Goal: Transaction & Acquisition: Book appointment/travel/reservation

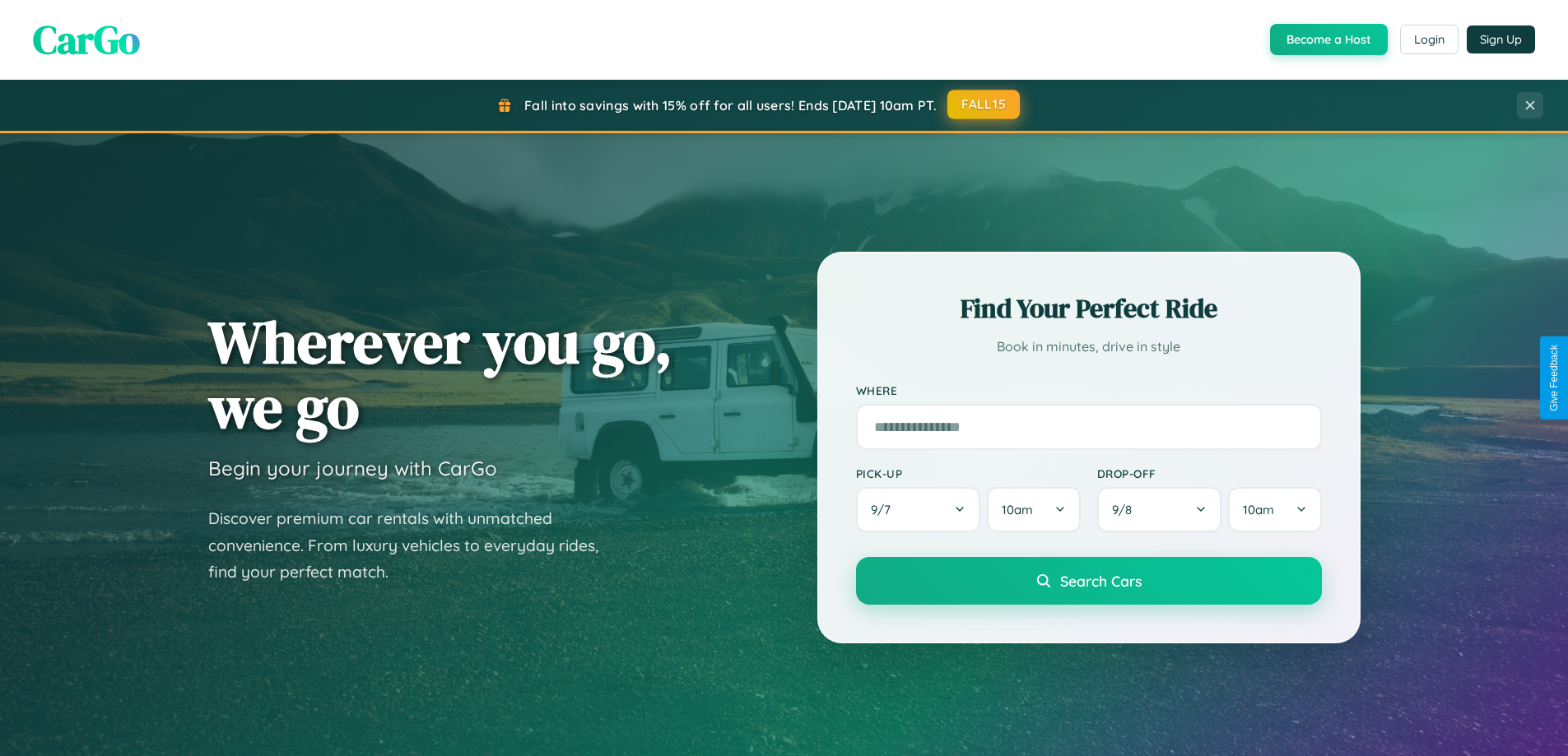
click at [984, 105] on button "FALL15" at bounding box center [983, 105] width 72 height 30
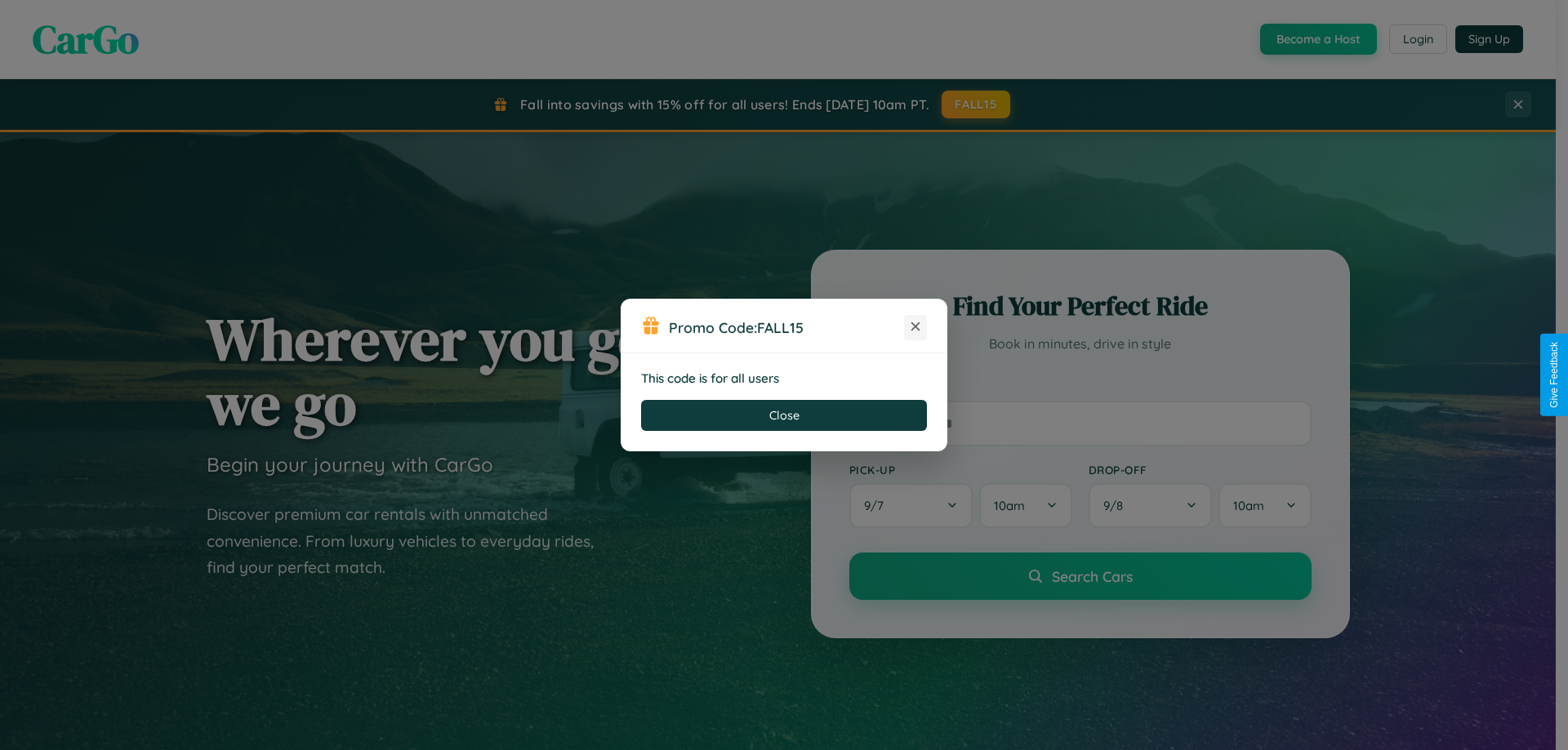
click at [915, 328] on icon at bounding box center [915, 327] width 17 height 17
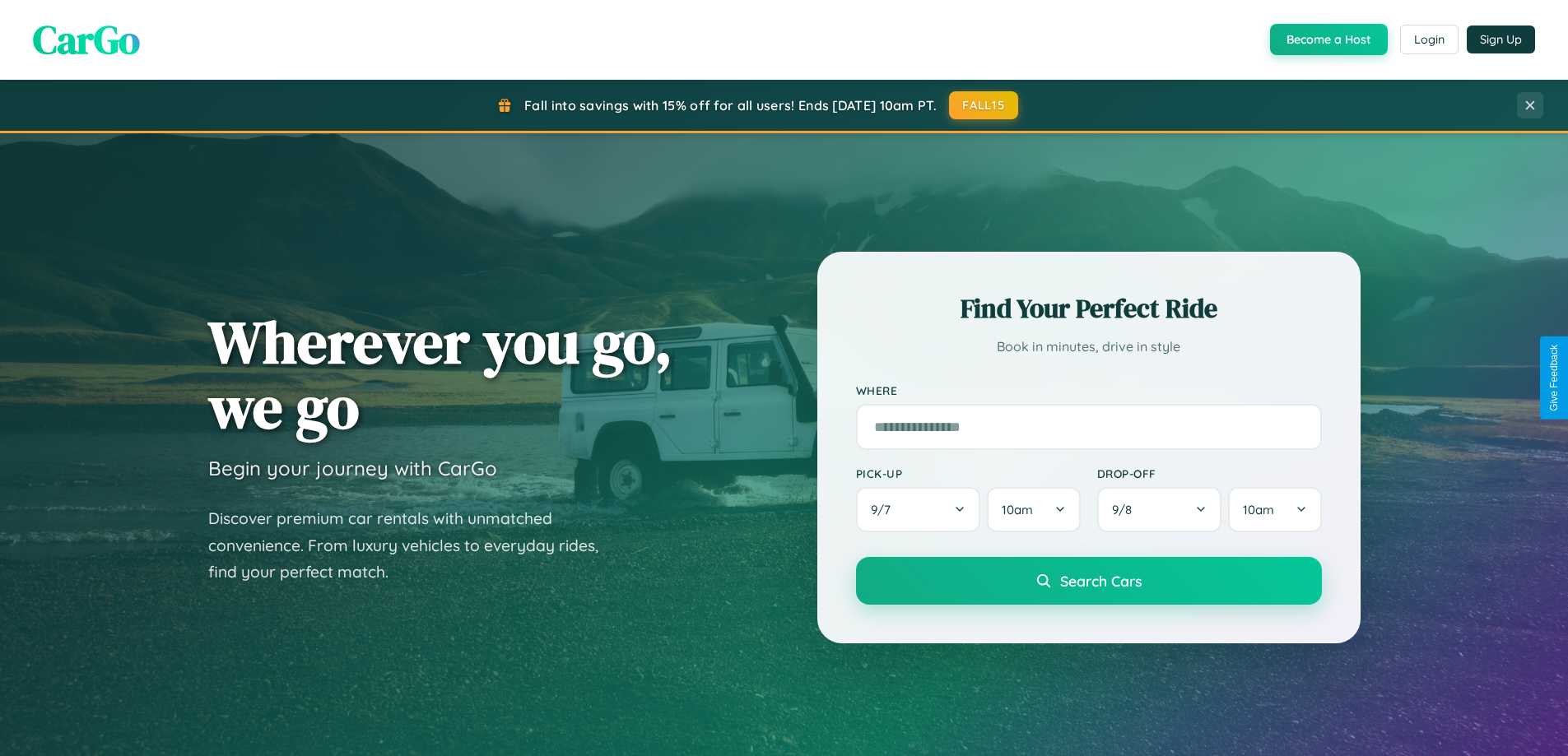
scroll to position [48, 0]
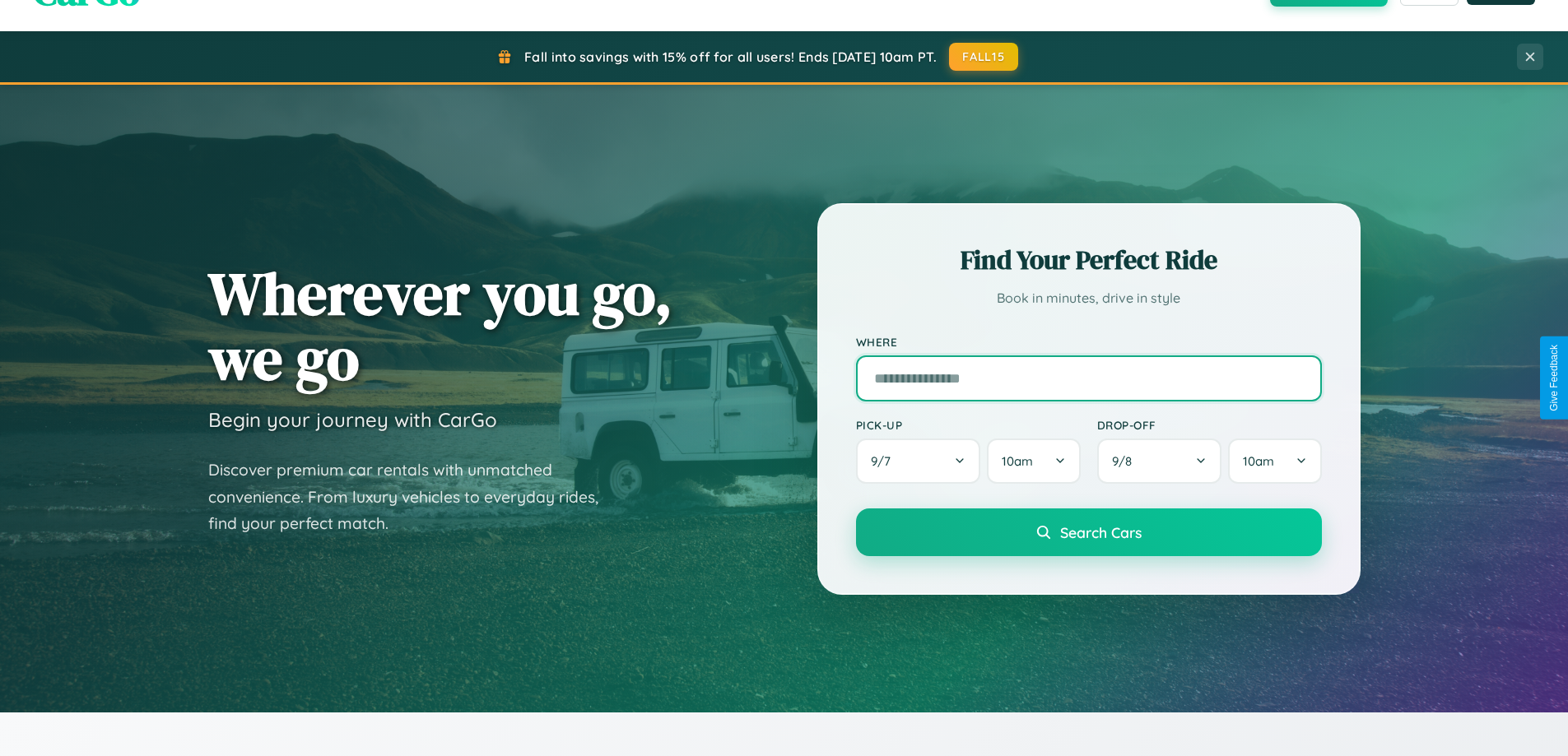
click at [1087, 378] on input "text" at bounding box center [1088, 378] width 466 height 46
type input "*****"
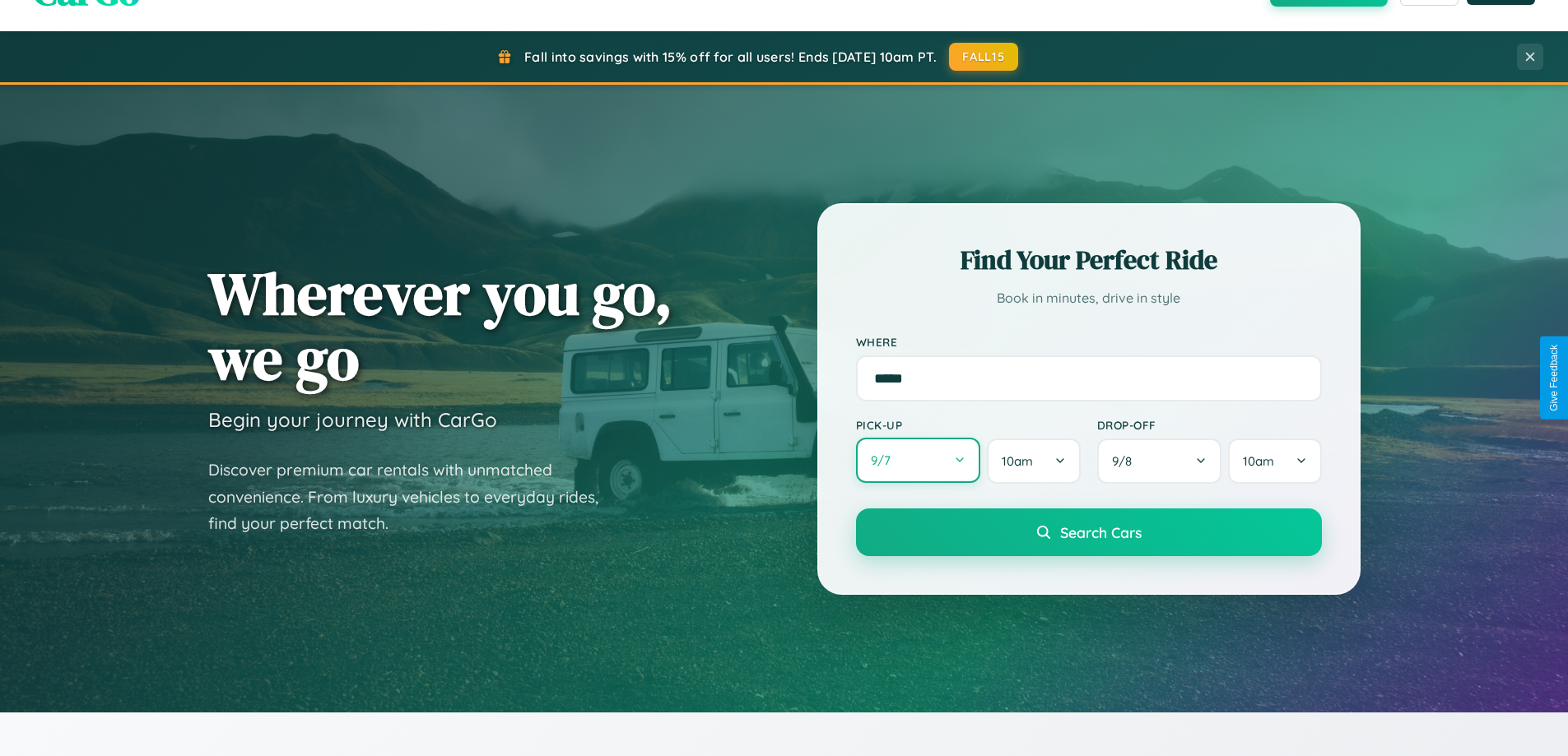
click at [918, 461] on button "9 / 7" at bounding box center [918, 460] width 125 height 45
select select "*"
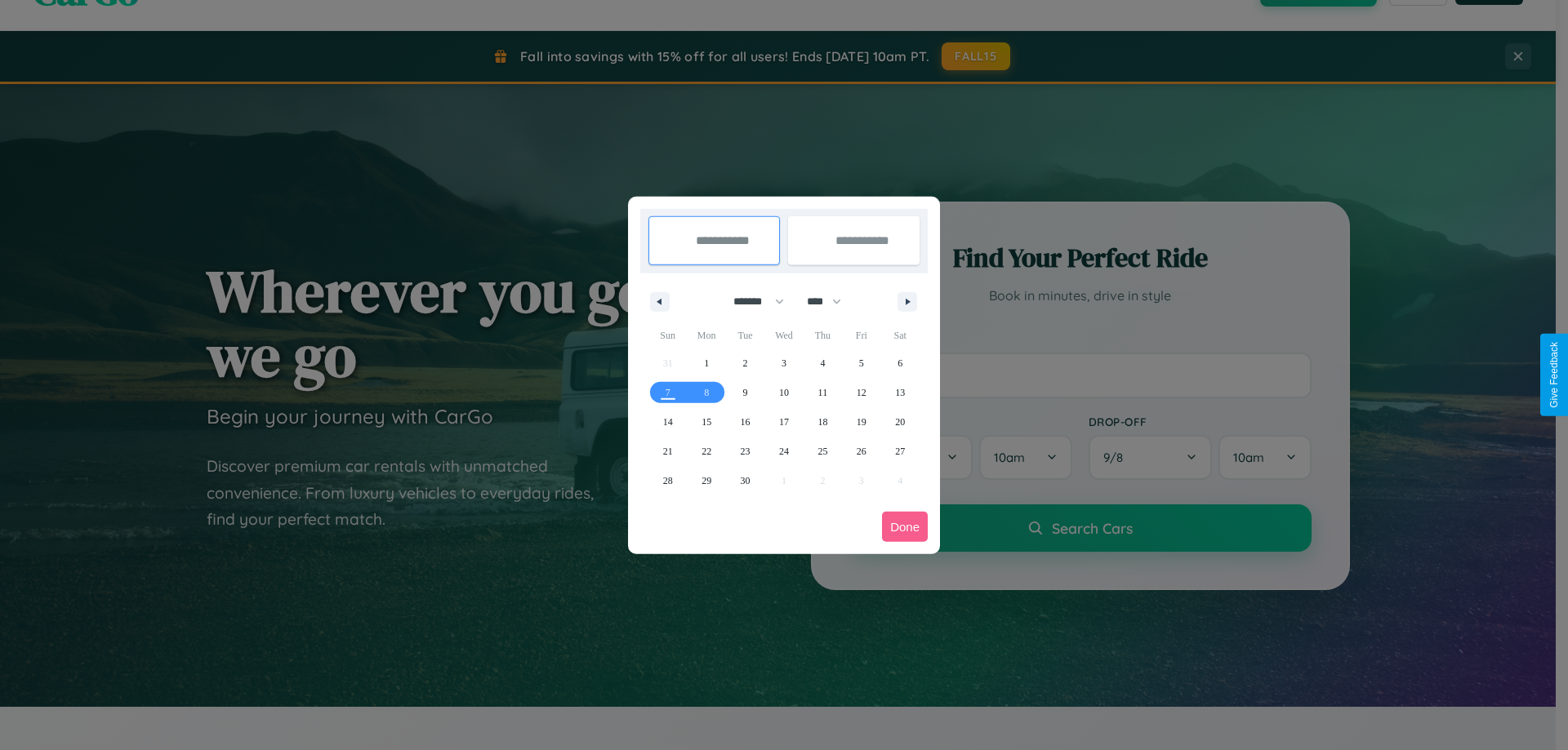
drag, startPoint x: 751, startPoint y: 301, endPoint x: 784, endPoint y: 328, distance: 42.6
click at [751, 301] on select "******* ******** ***** ***** *** **** **** ****** ********* ******* ******** **…" at bounding box center [755, 301] width 69 height 27
drag, startPoint x: 831, startPoint y: 301, endPoint x: 784, endPoint y: 328, distance: 54.2
click at [831, 301] on select "**** **** **** **** **** **** **** **** **** **** **** **** **** **** **** ****…" at bounding box center [822, 301] width 49 height 27
select select "****"
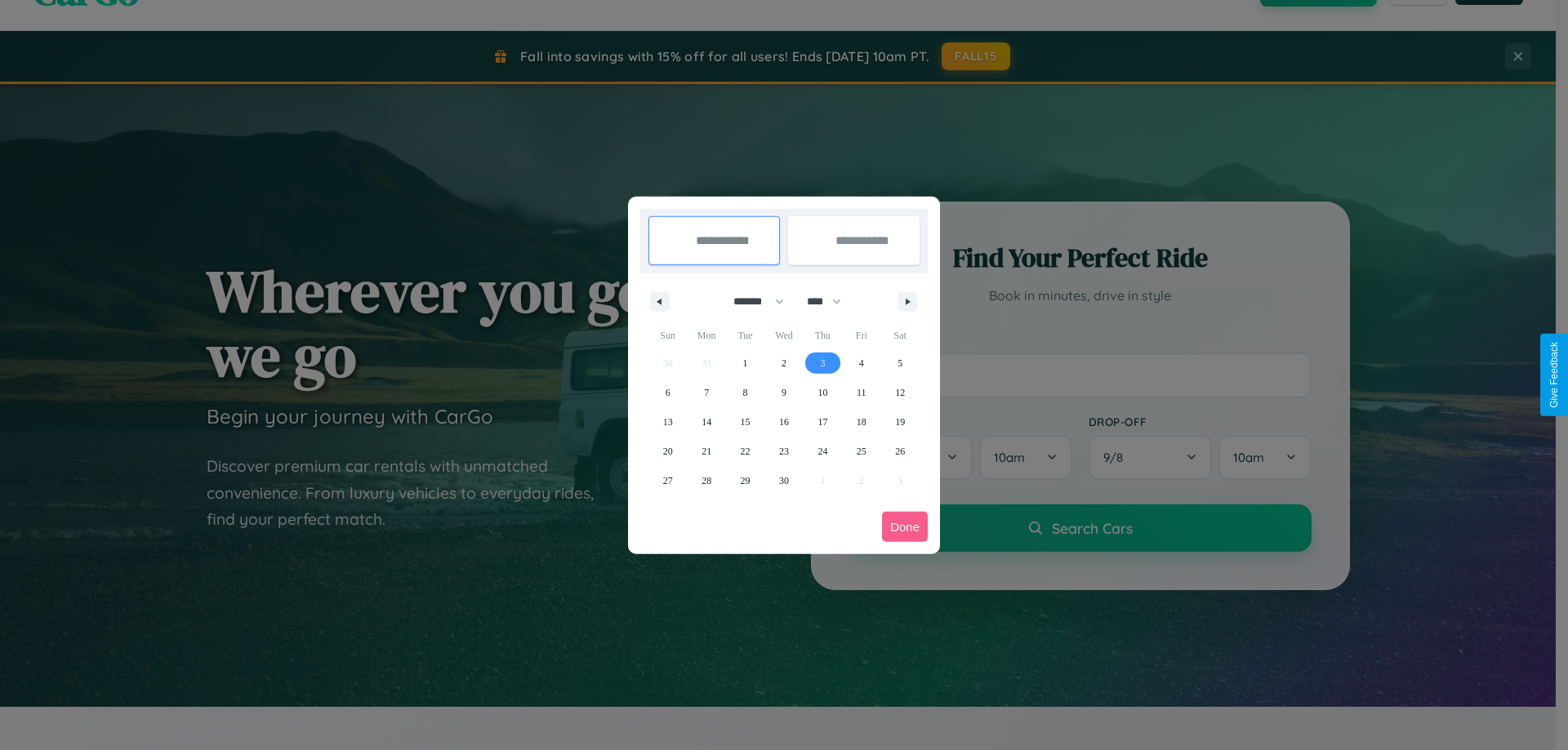
click at [822, 363] on span "3" at bounding box center [821, 363] width 5 height 29
type input "**********"
click at [668, 421] on span "13" at bounding box center [668, 422] width 10 height 29
type input "**********"
click at [905, 526] on button "Done" at bounding box center [905, 526] width 46 height 30
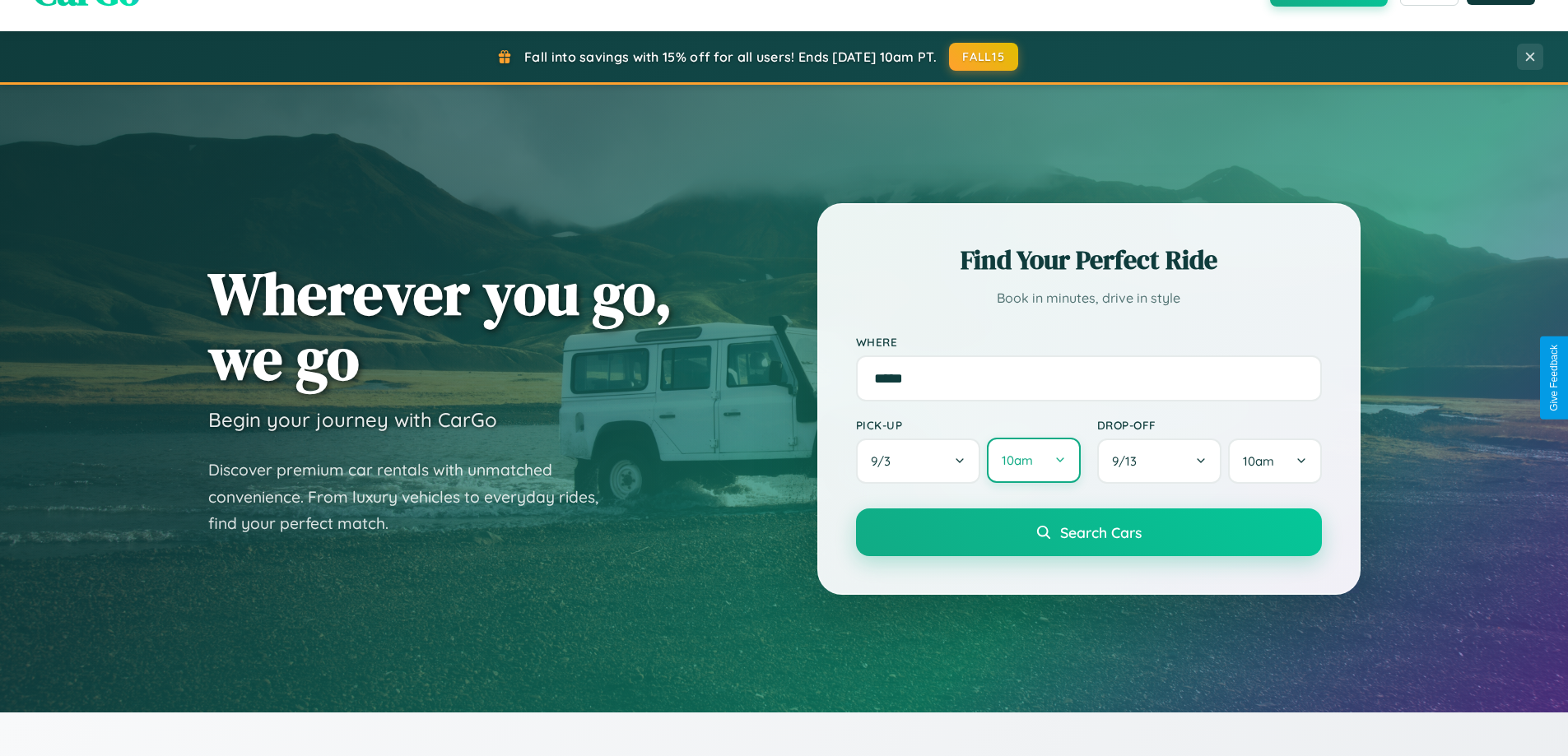
click at [1033, 461] on button "10am" at bounding box center [1033, 460] width 93 height 45
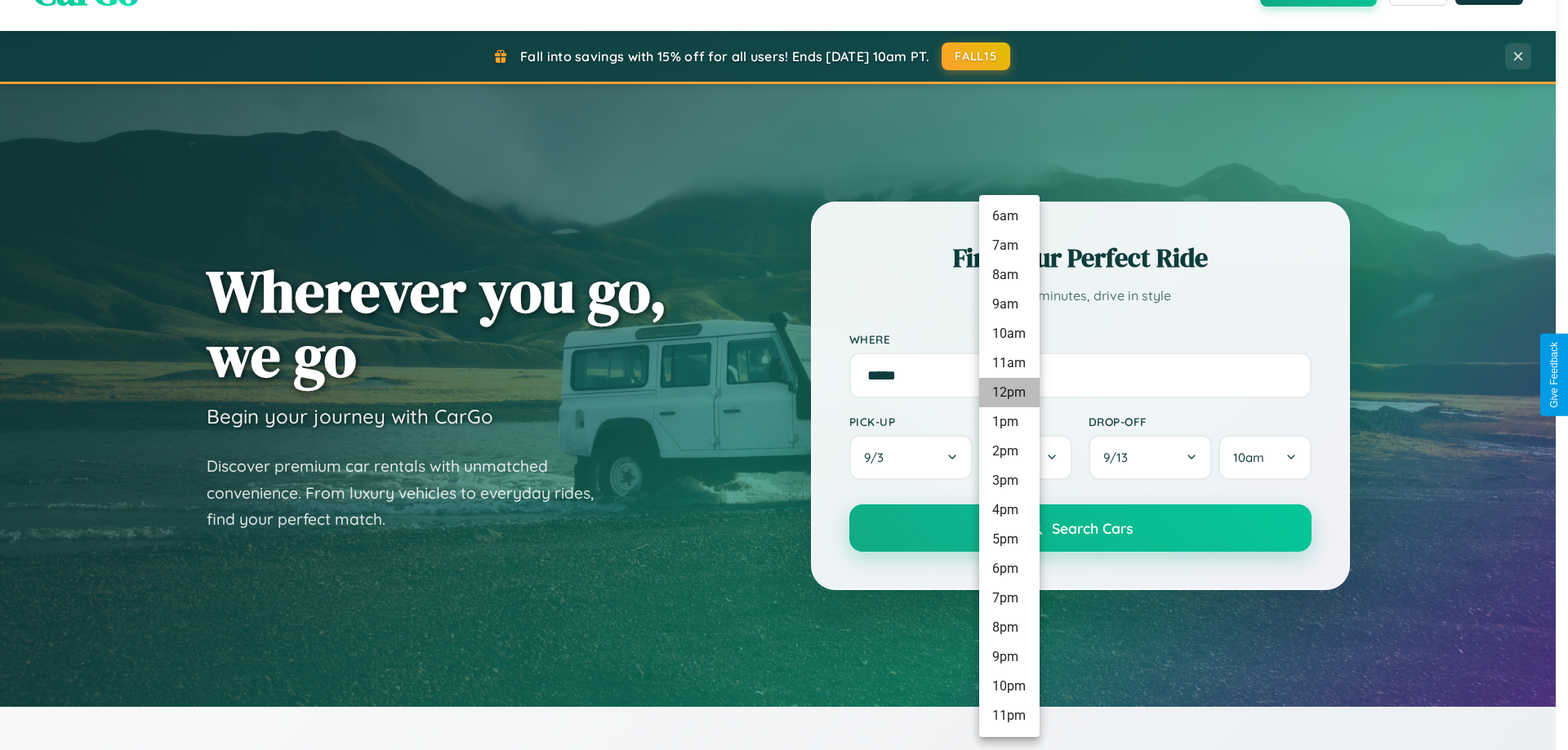
click at [1008, 393] on li "12pm" at bounding box center [1009, 393] width 61 height 29
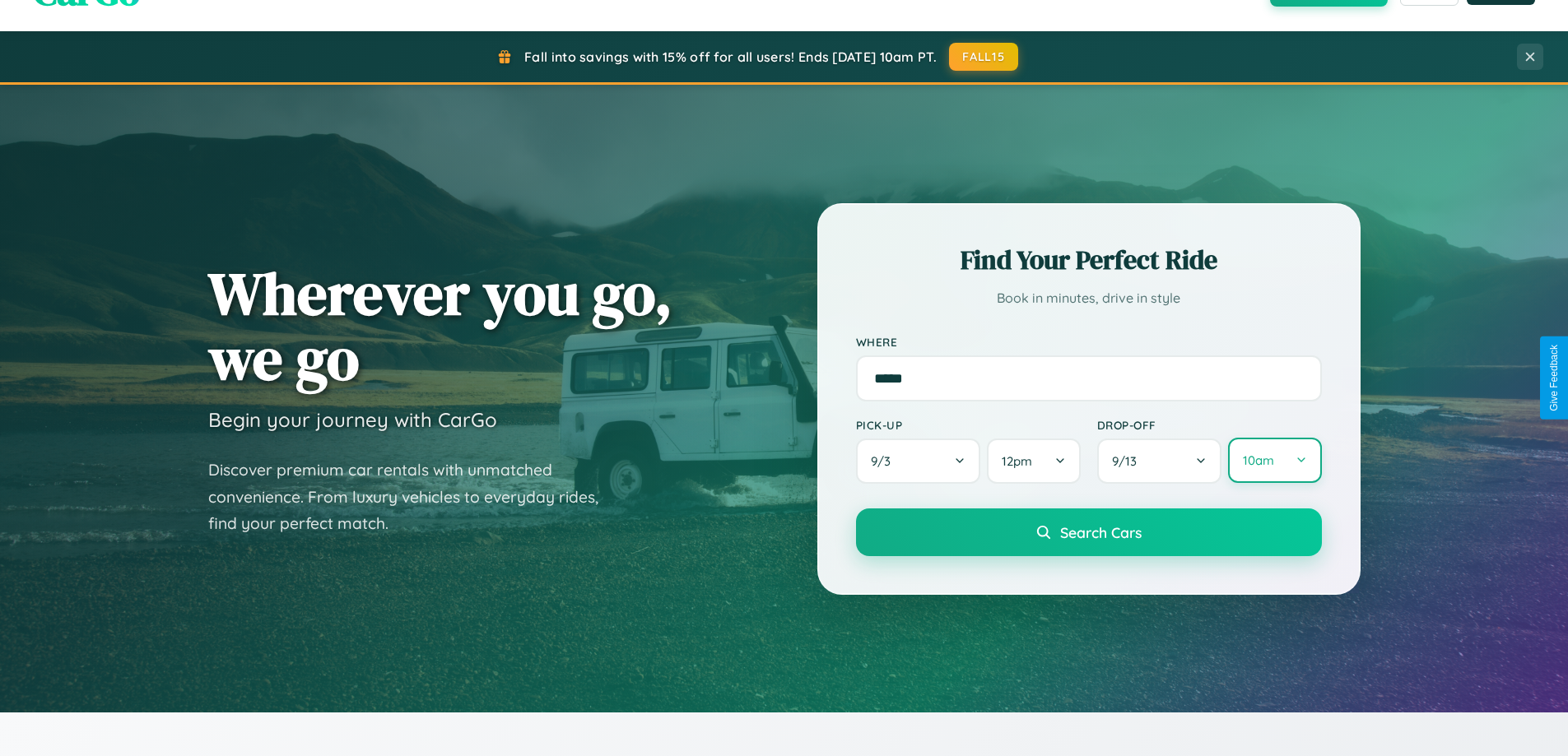
click at [1274, 461] on button "10am" at bounding box center [1274, 460] width 93 height 45
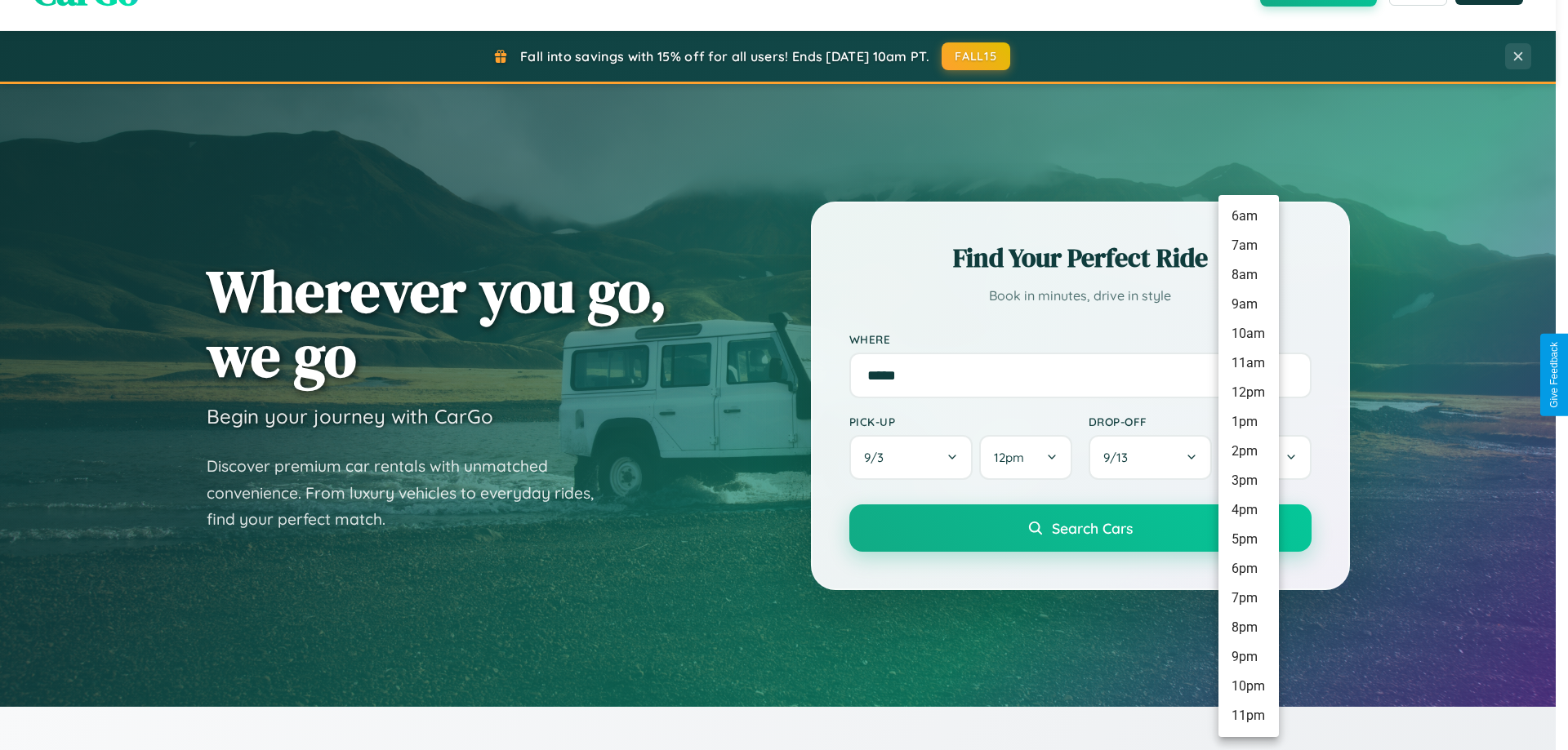
click at [1248, 334] on li "10am" at bounding box center [1249, 334] width 61 height 29
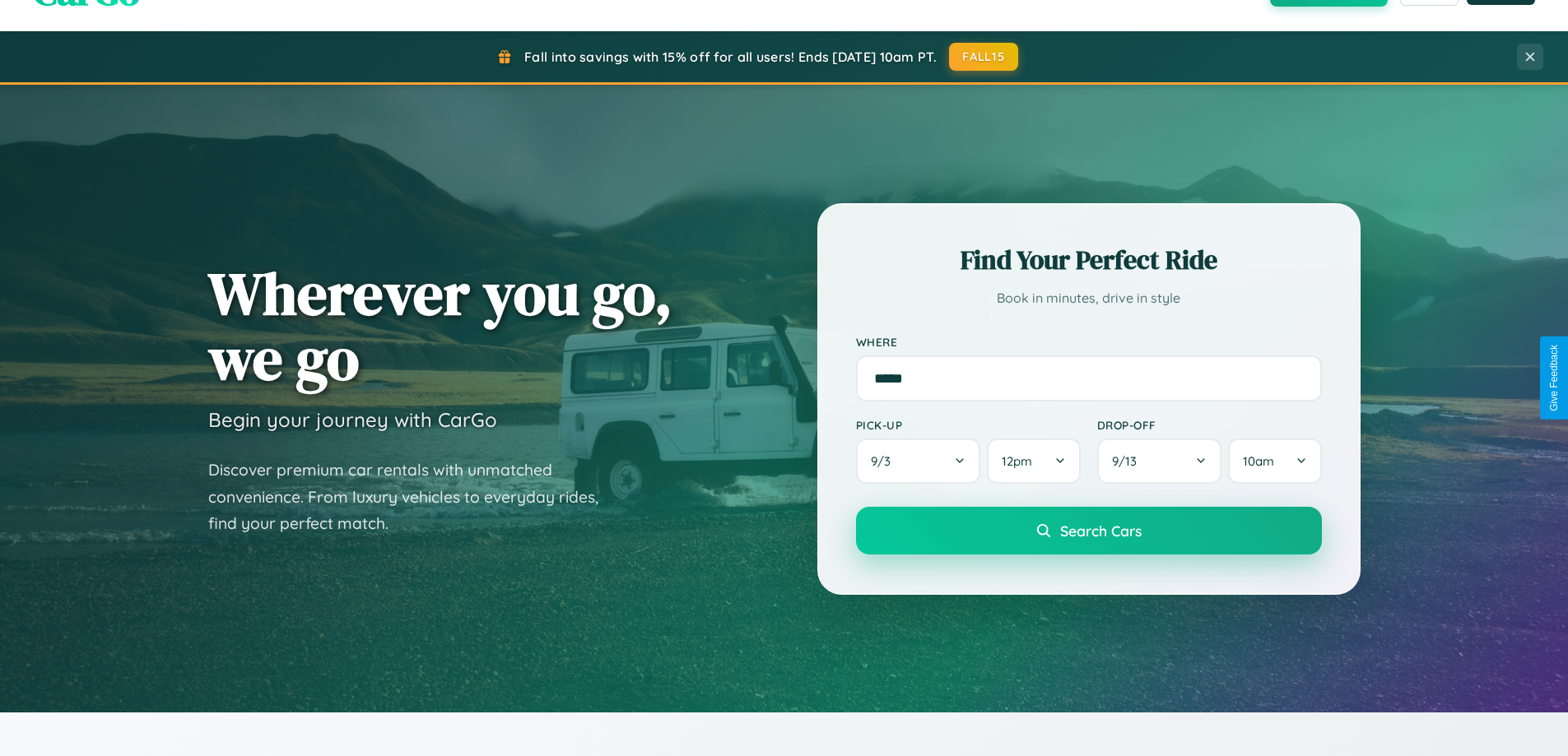
click at [1087, 532] on span "Search Cars" at bounding box center [1100, 531] width 82 height 19
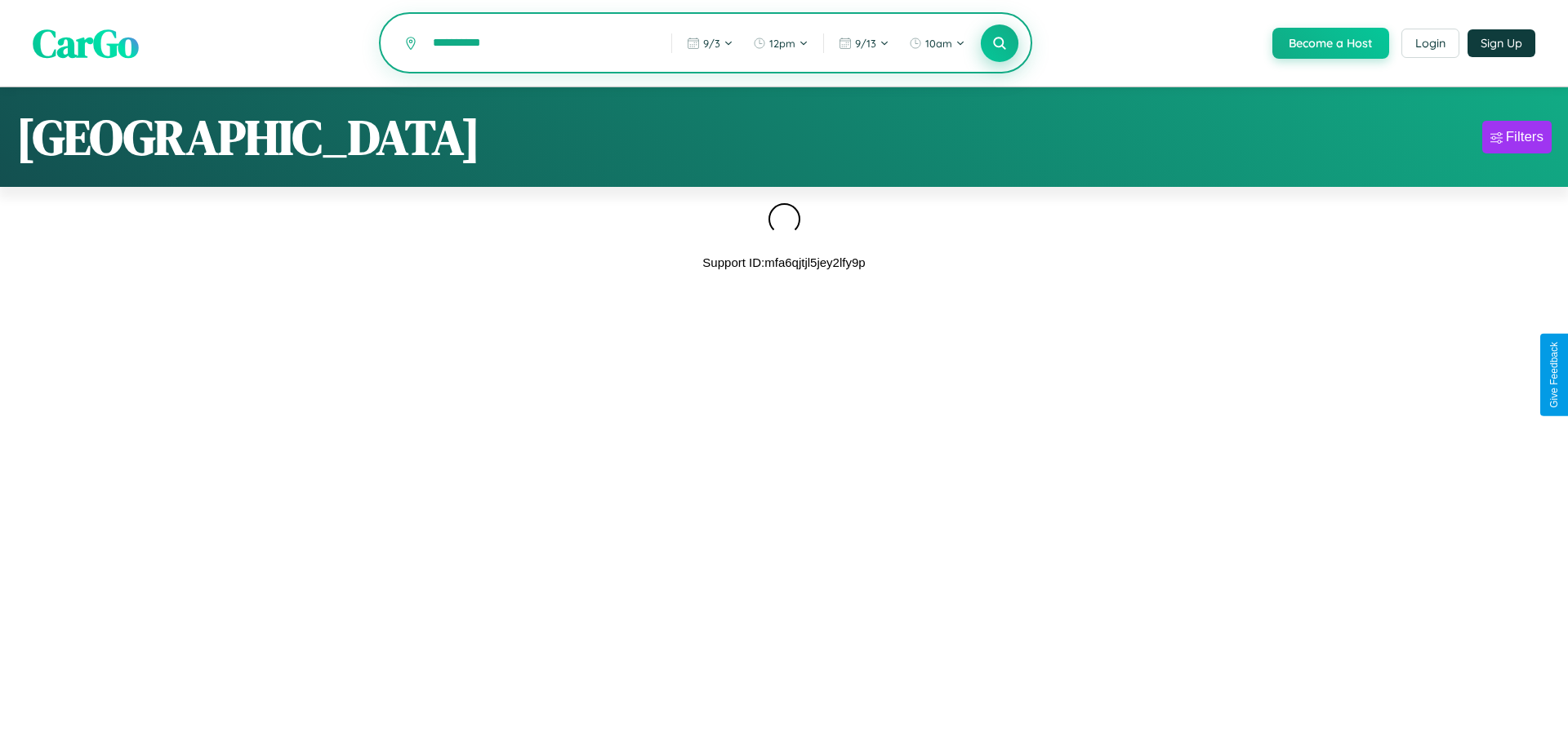
type input "**********"
click at [998, 44] on icon at bounding box center [999, 42] width 16 height 16
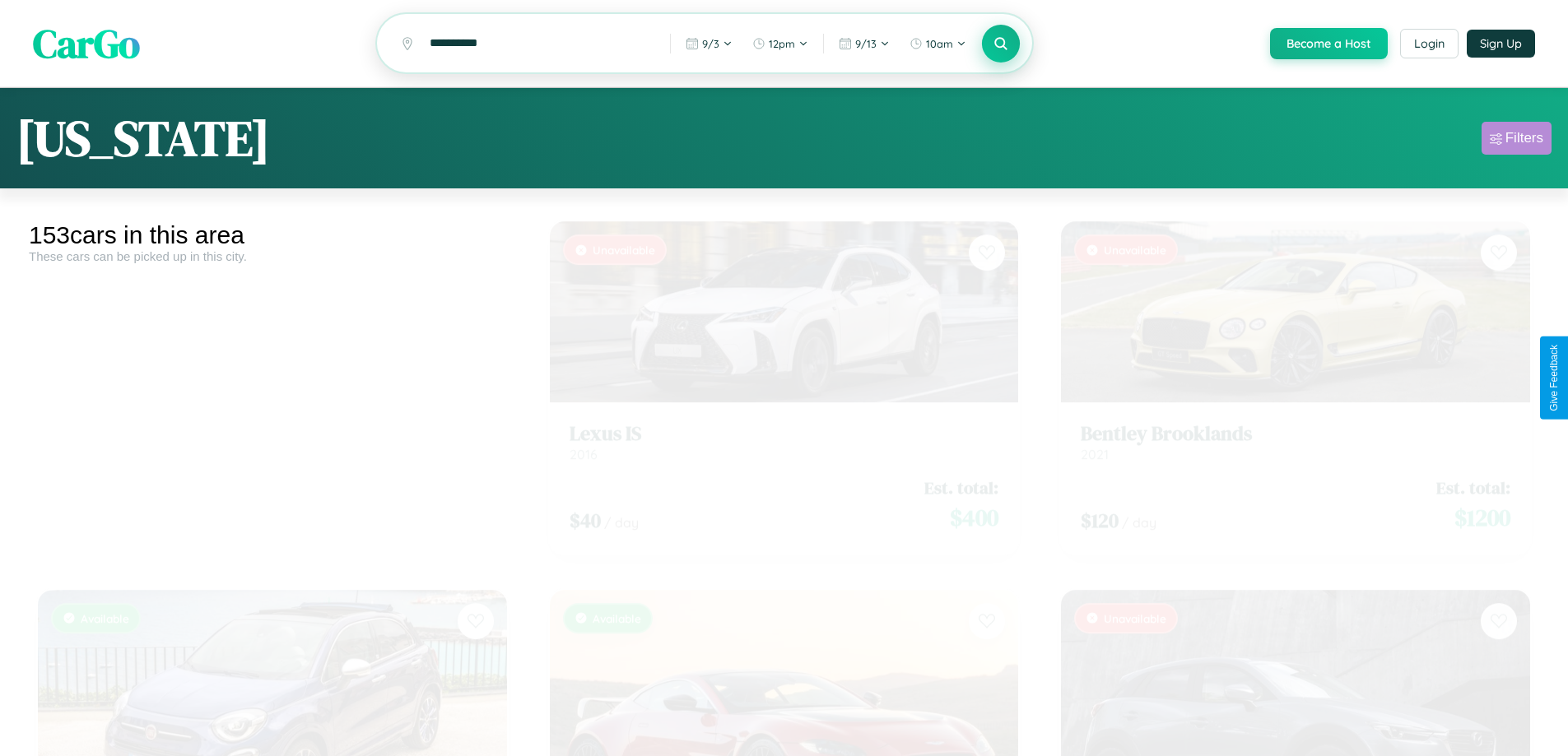
click at [1516, 141] on div "Filters" at bounding box center [1523, 138] width 38 height 17
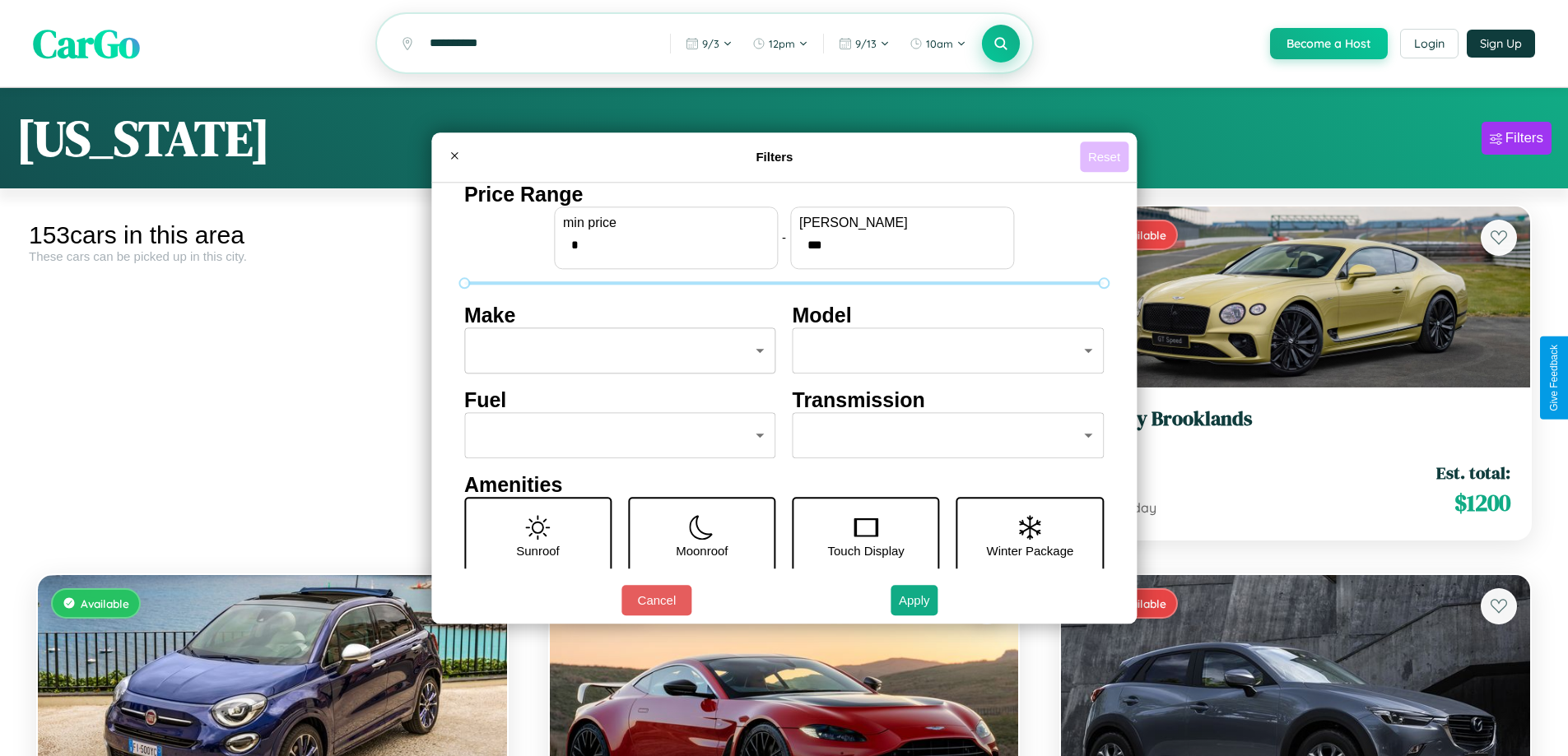
click at [1106, 157] on button "Reset" at bounding box center [1104, 157] width 48 height 31
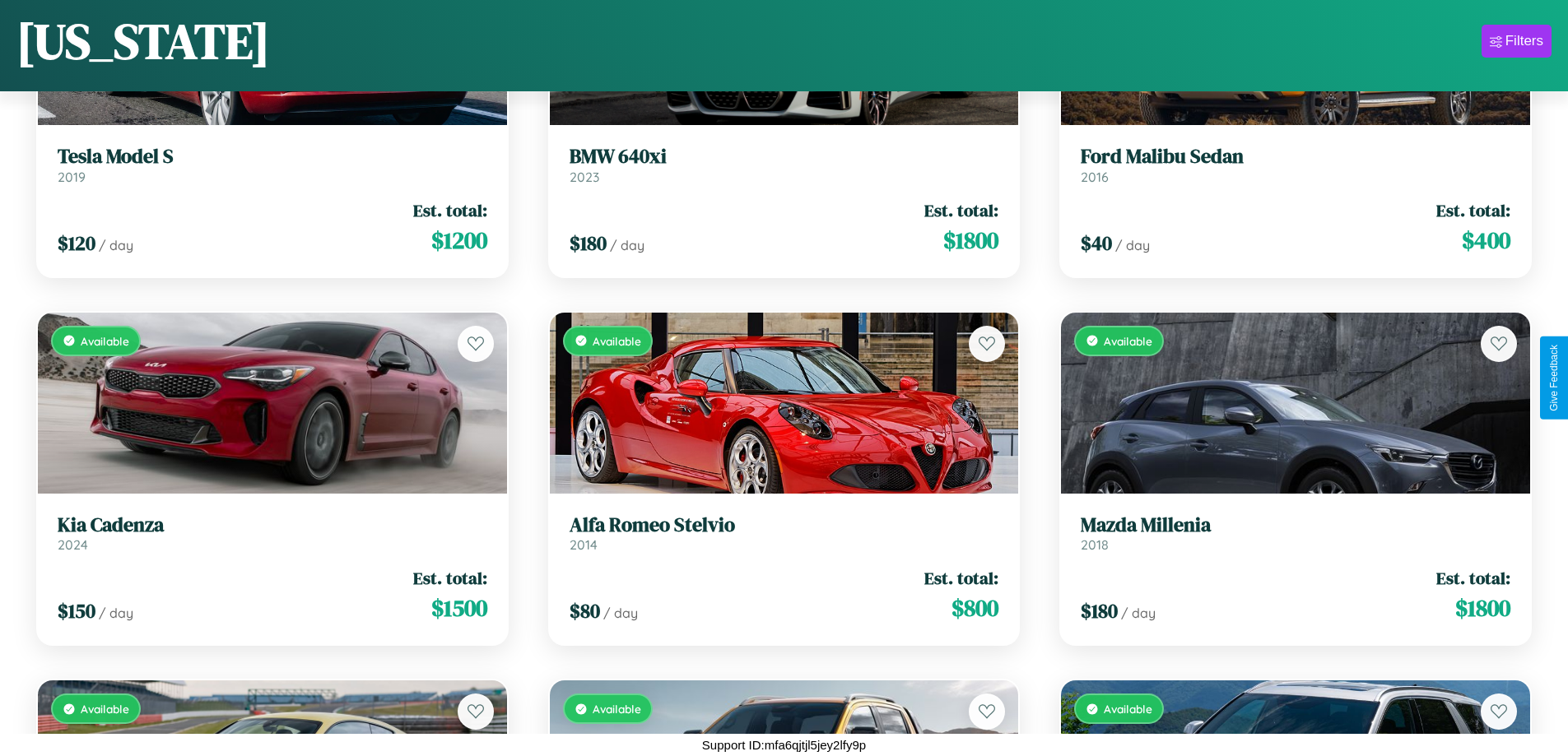
scroll to position [14967, 0]
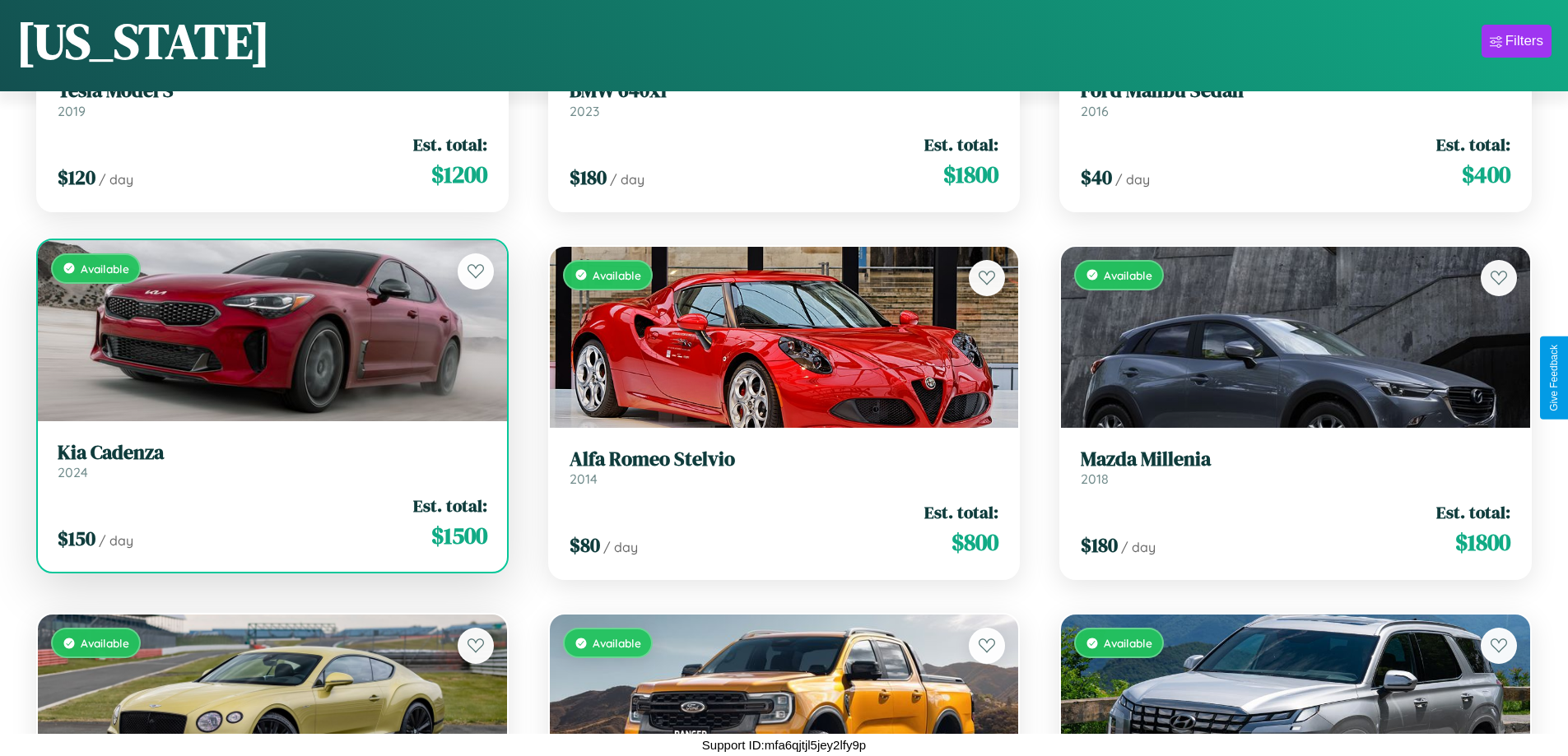
click at [270, 461] on h3 "Kia Cadenza" at bounding box center [272, 453] width 430 height 24
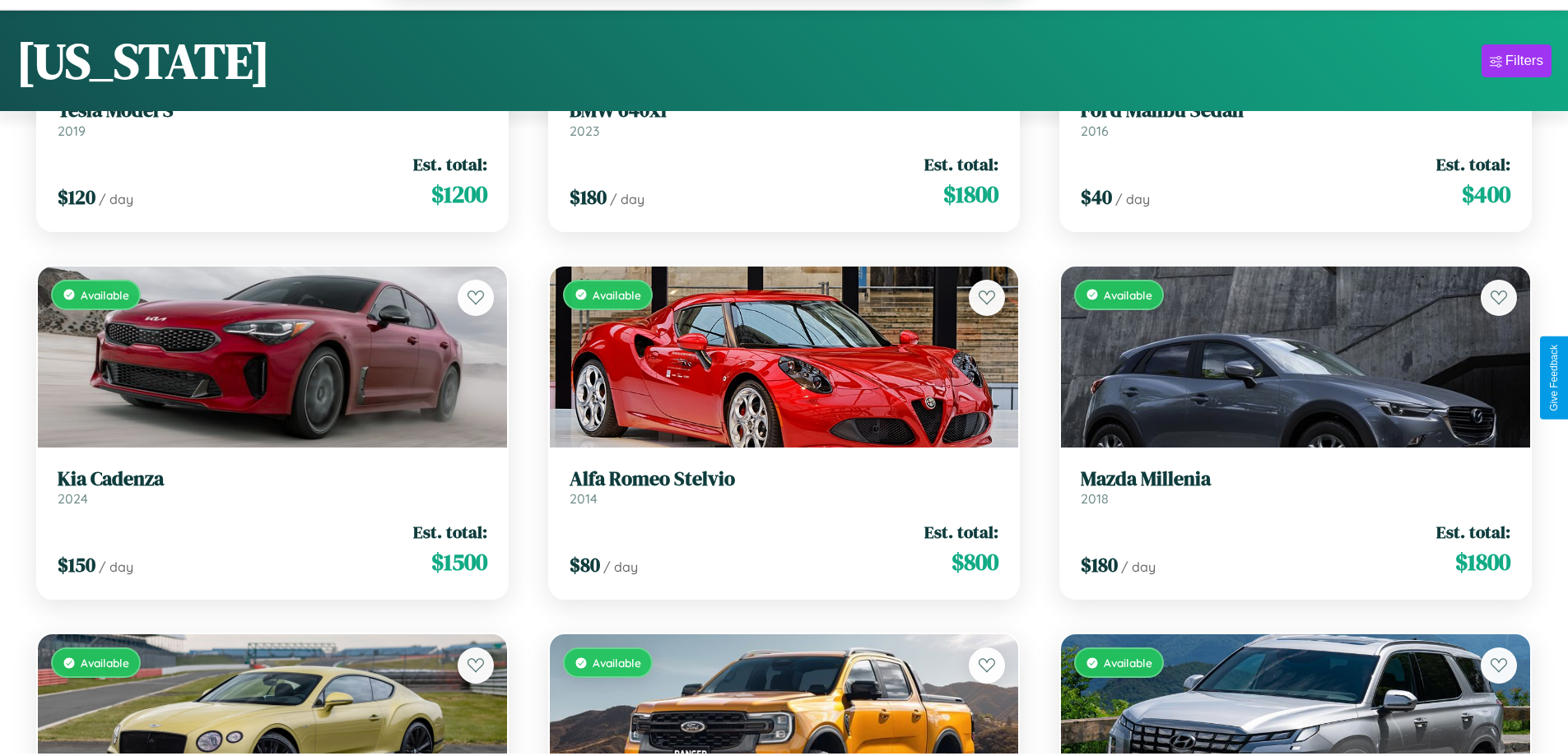
scroll to position [1826, 0]
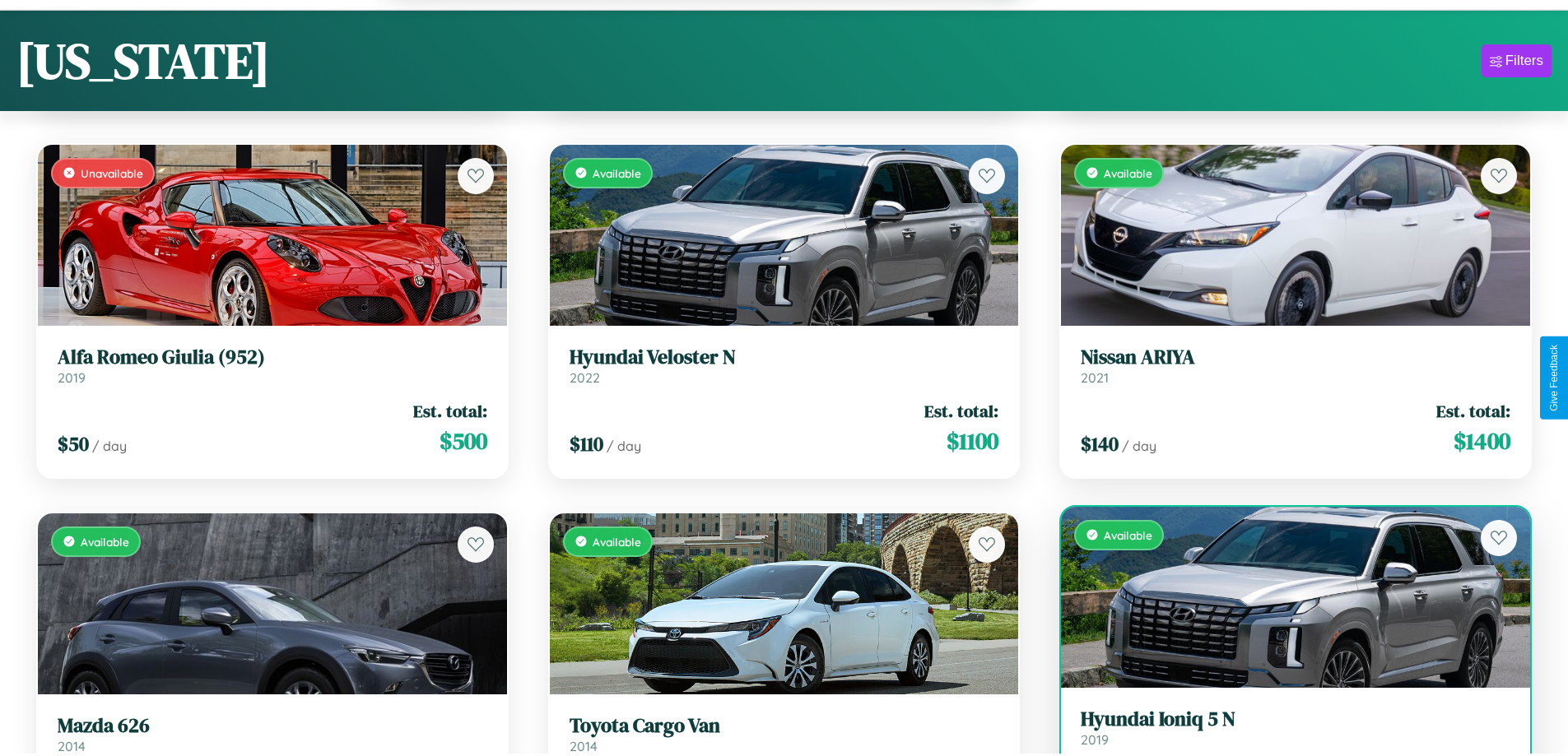
click at [1284, 736] on link "Hyundai Ioniq 5 N 2019" at bounding box center [1294, 727] width 430 height 40
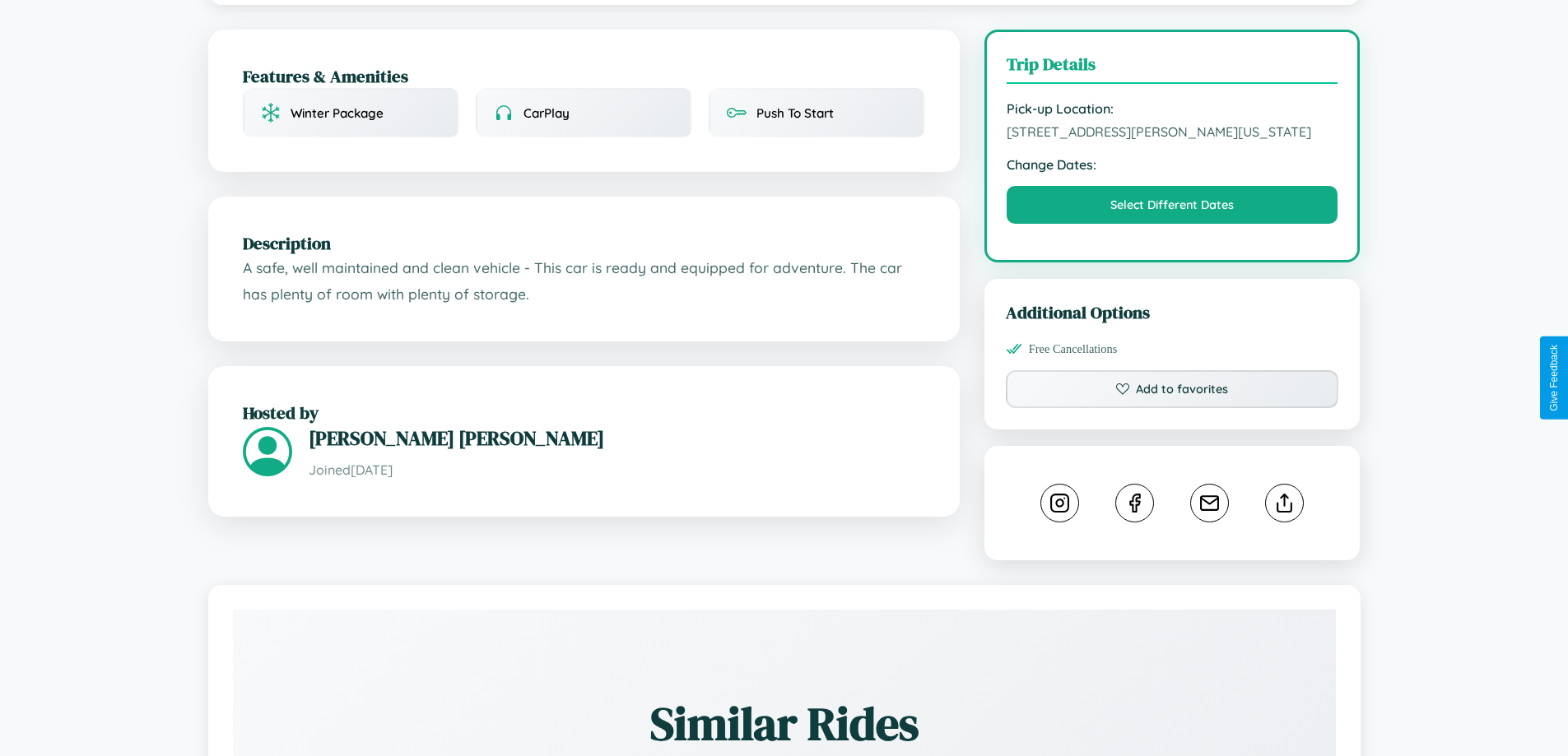
scroll to position [541, 0]
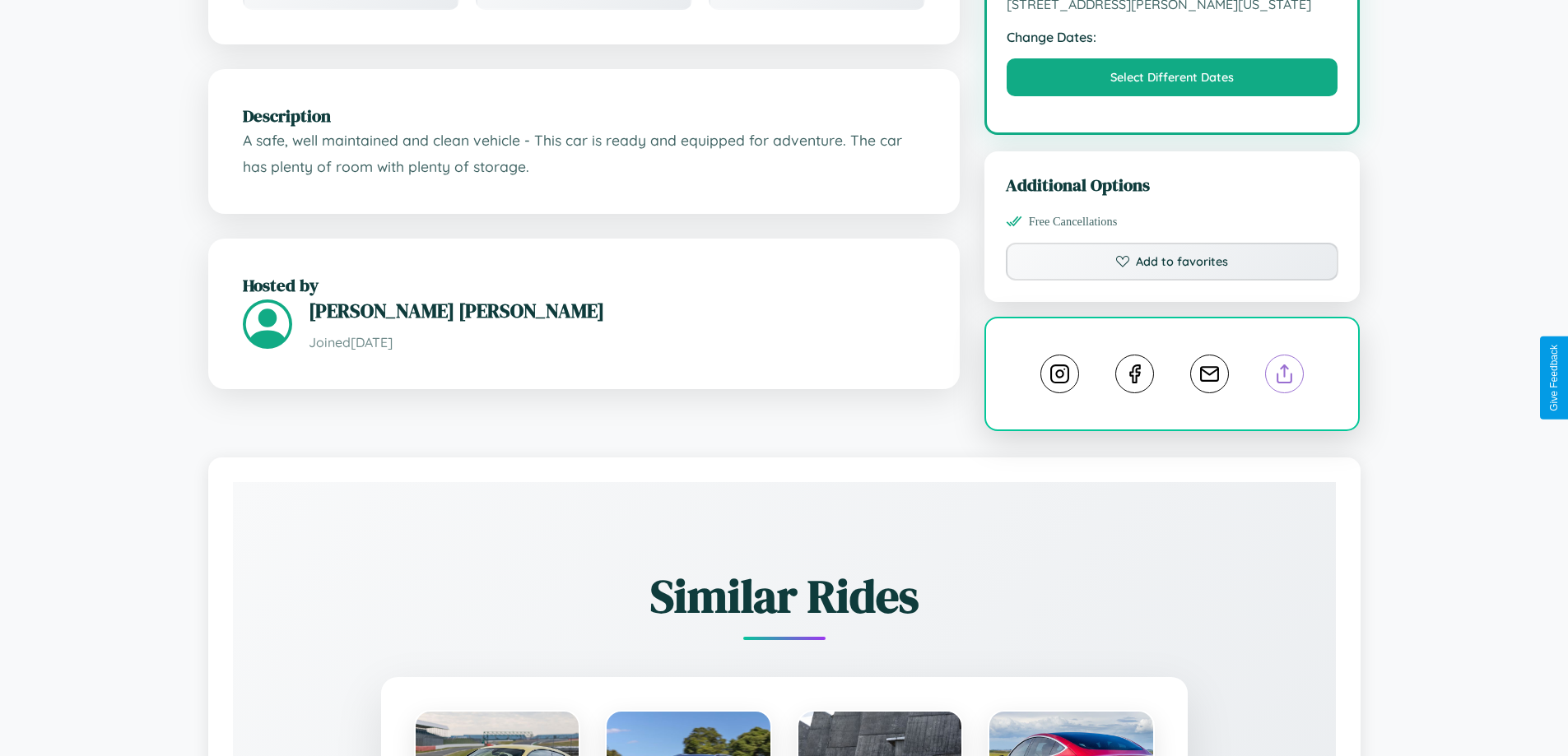
click at [1284, 376] on line at bounding box center [1284, 371] width 0 height 11
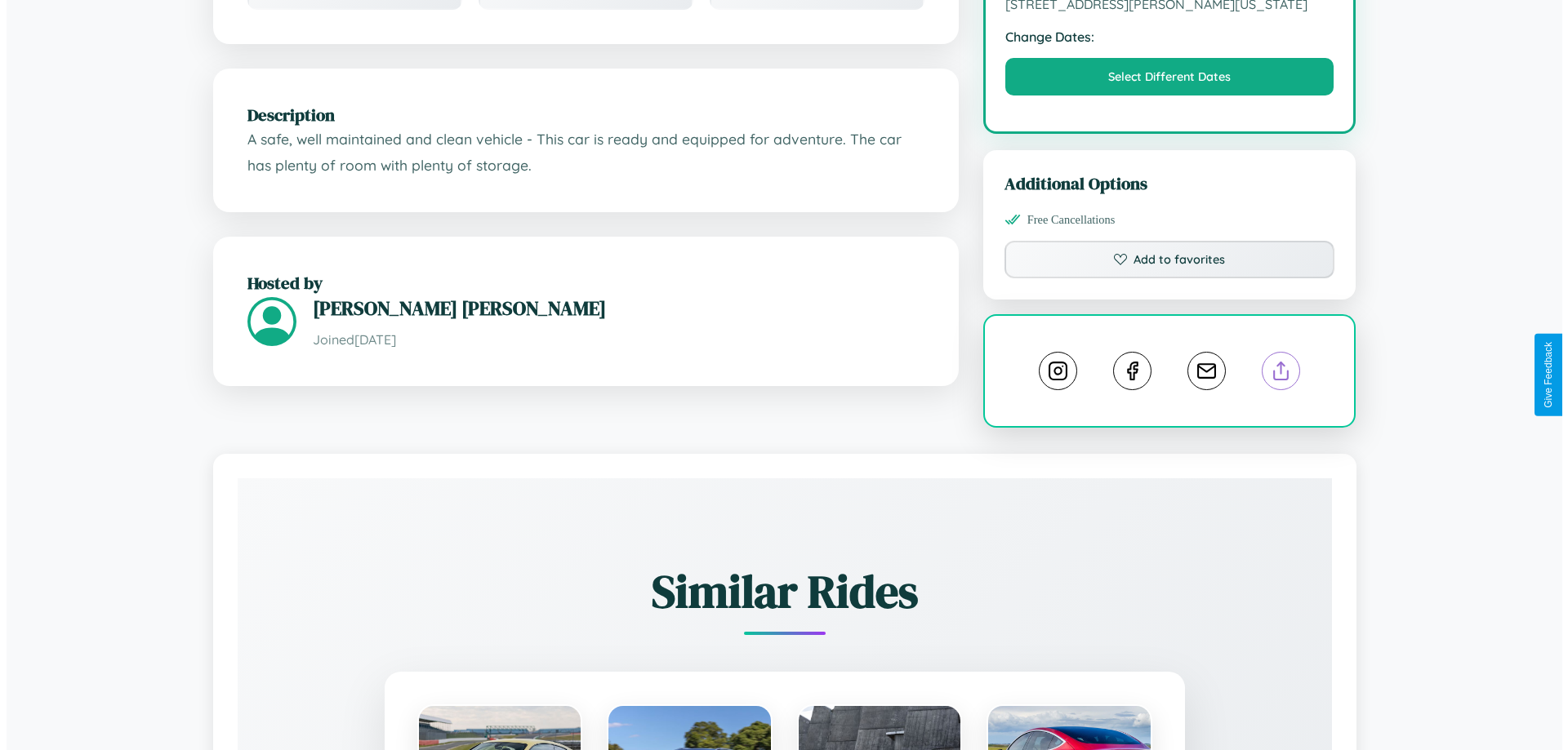
scroll to position [423, 0]
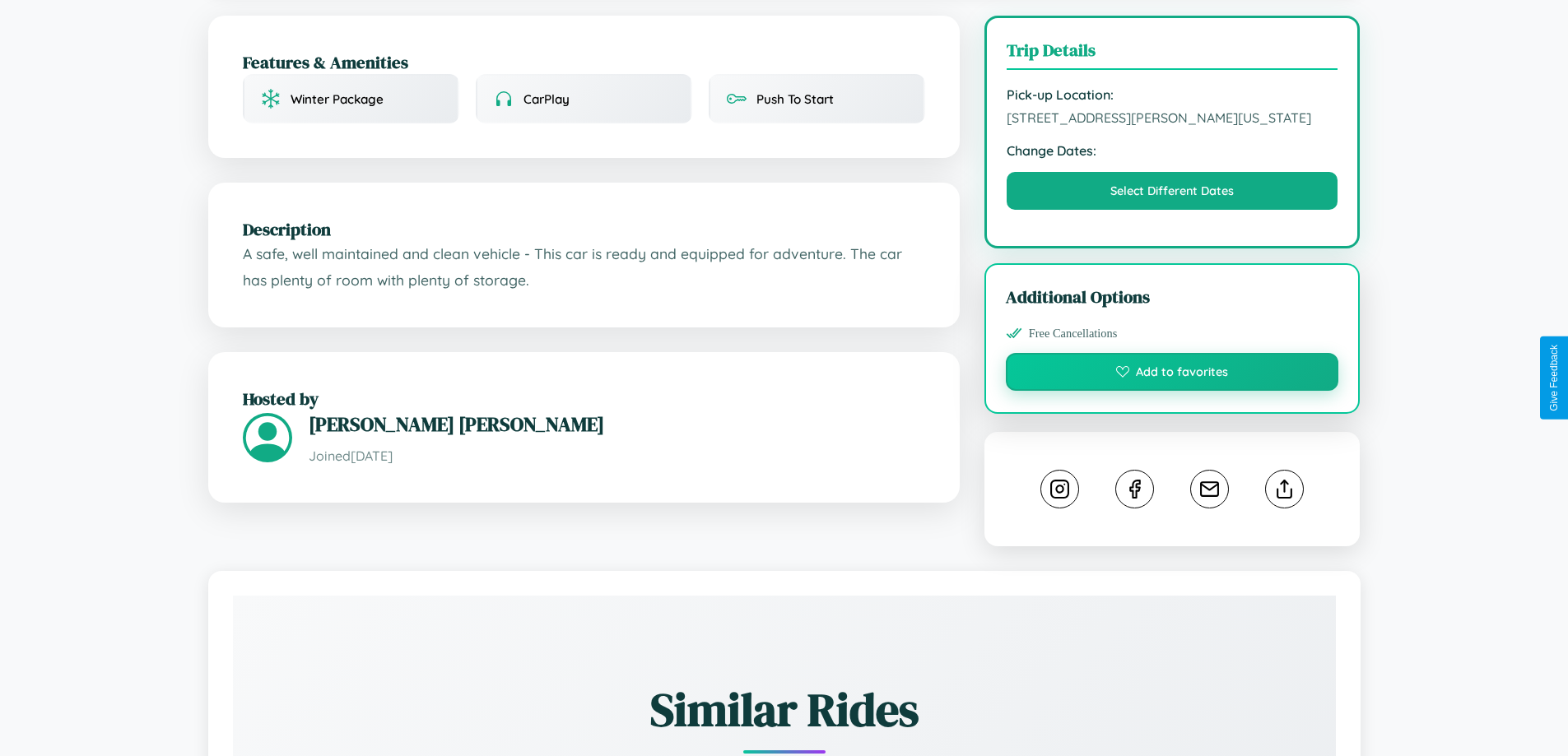
click at [1172, 375] on button "Add to favorites" at bounding box center [1172, 371] width 333 height 38
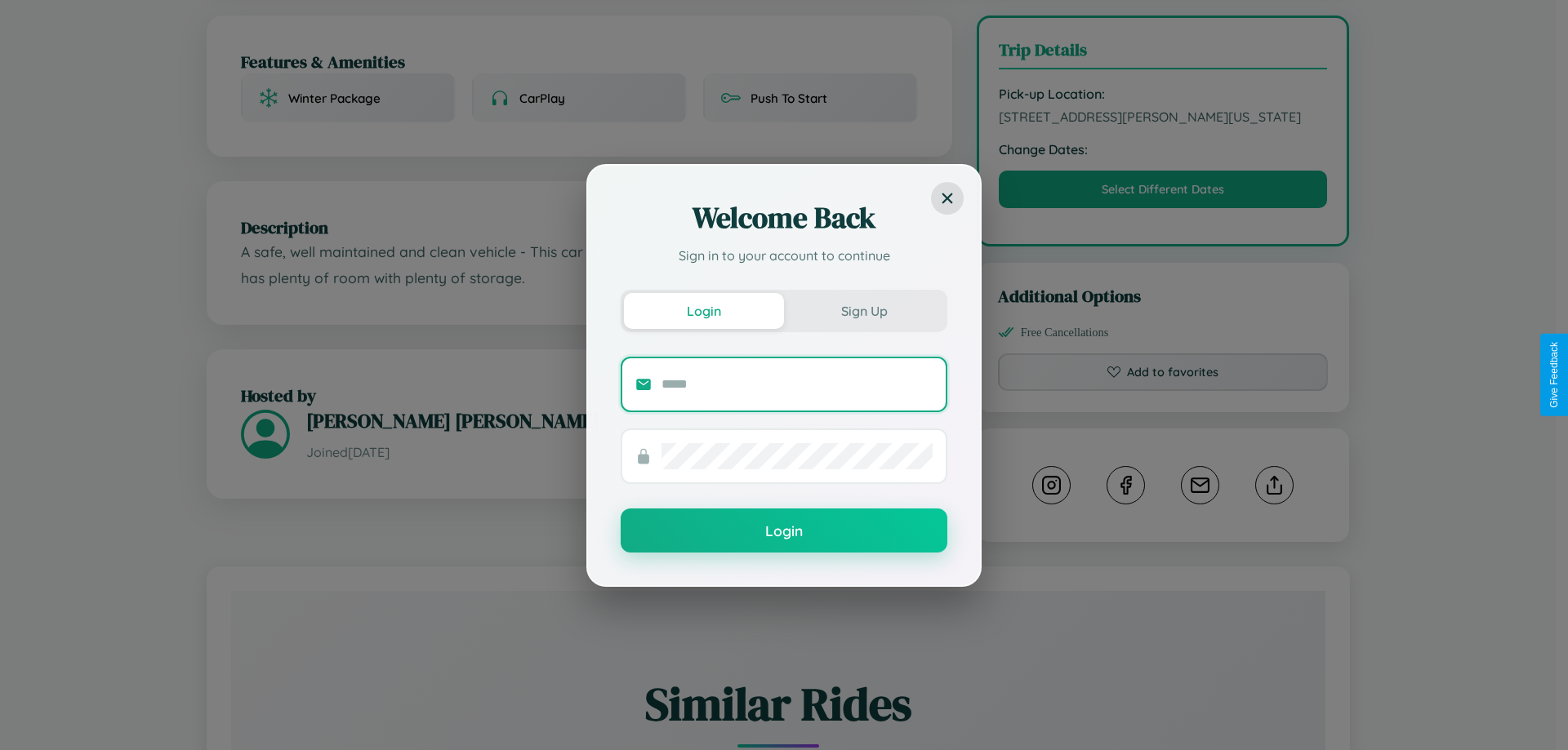
click at [797, 384] on input "text" at bounding box center [796, 385] width 271 height 26
type input "**********"
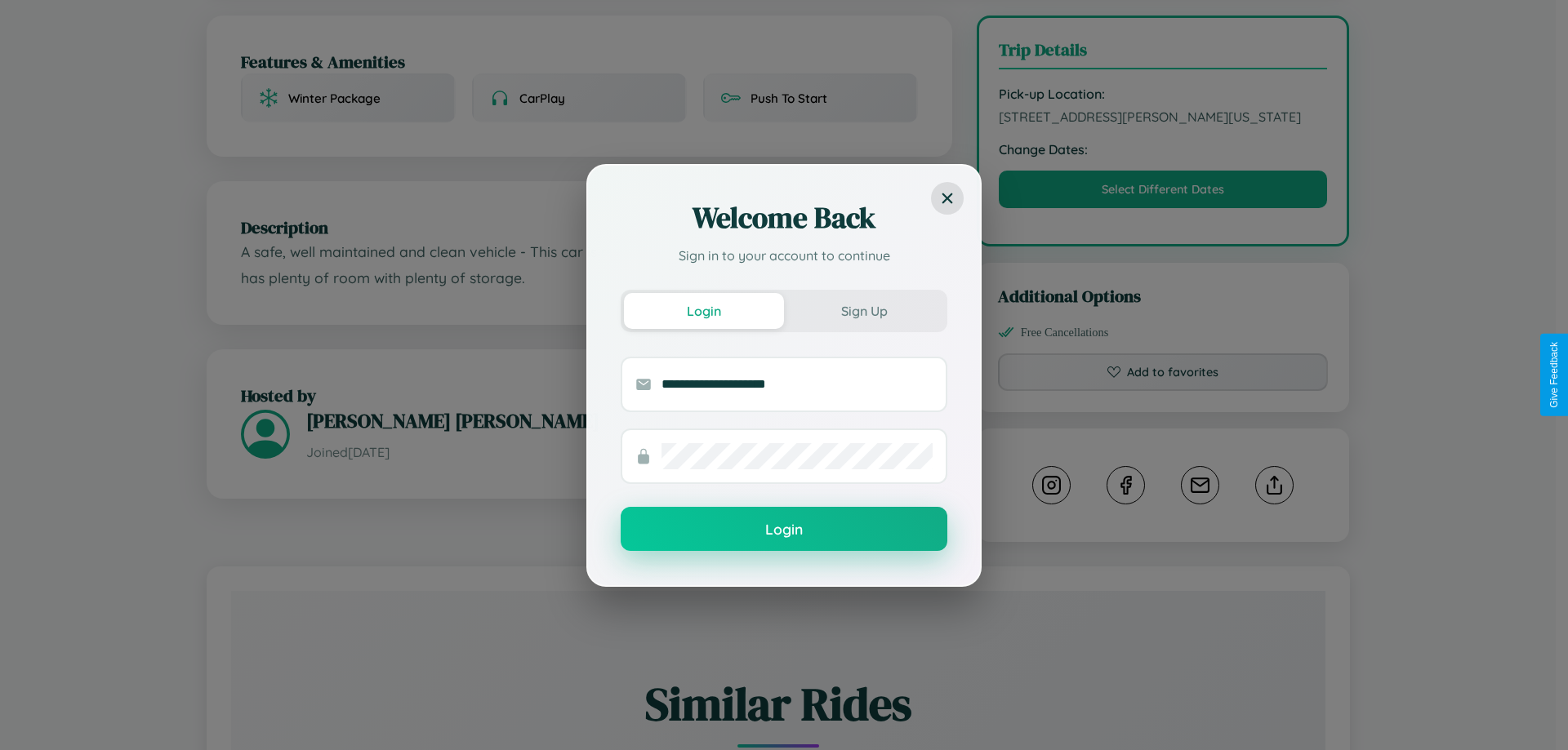
click at [784, 529] on button "Login" at bounding box center [784, 529] width 327 height 44
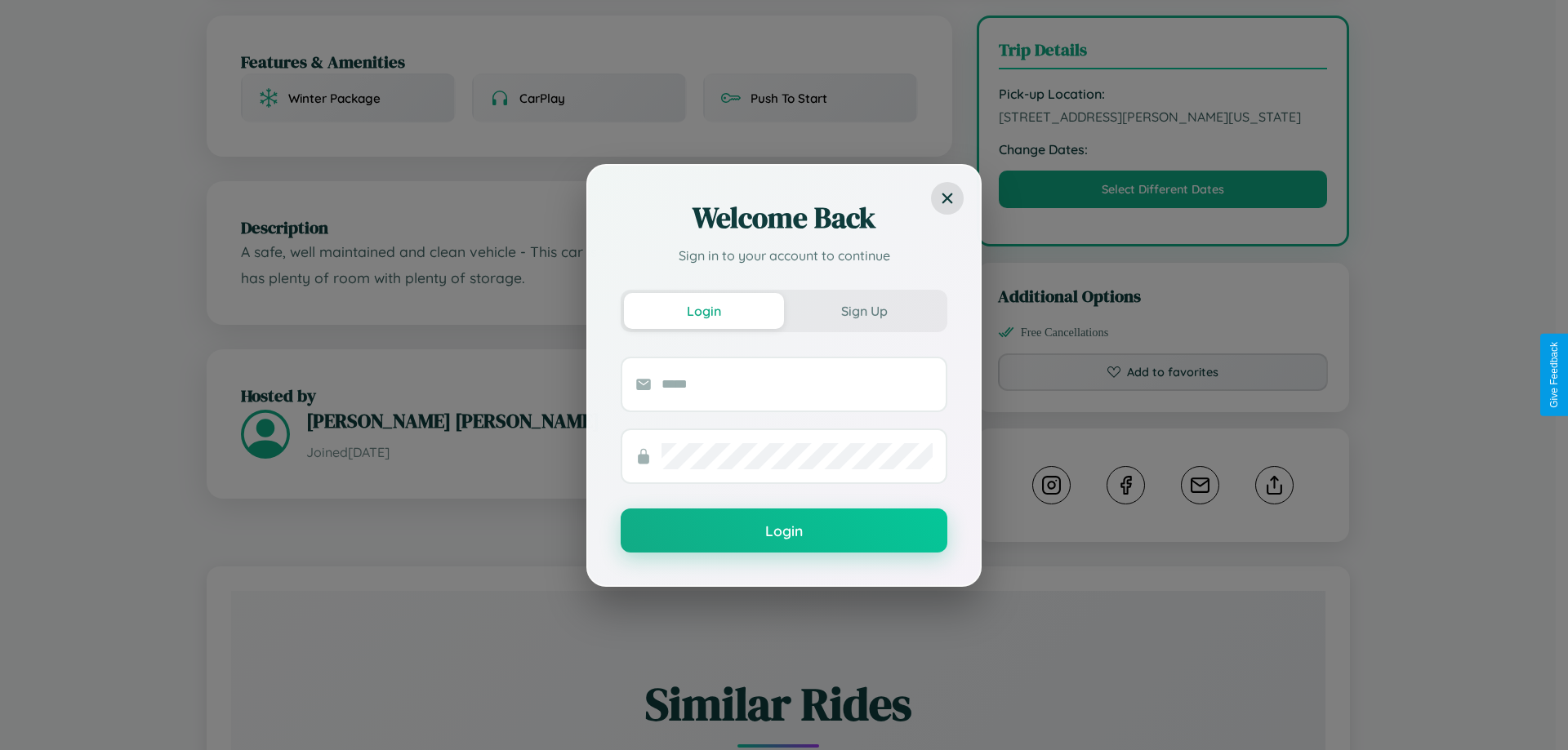
click at [1163, 375] on div "Welcome Back Sign in to your account to continue Login Sign Up Login" at bounding box center [784, 375] width 1568 height 750
click at [1163, 191] on div "Welcome Back Sign in to your account to continue Login Sign Up Login" at bounding box center [784, 375] width 1568 height 750
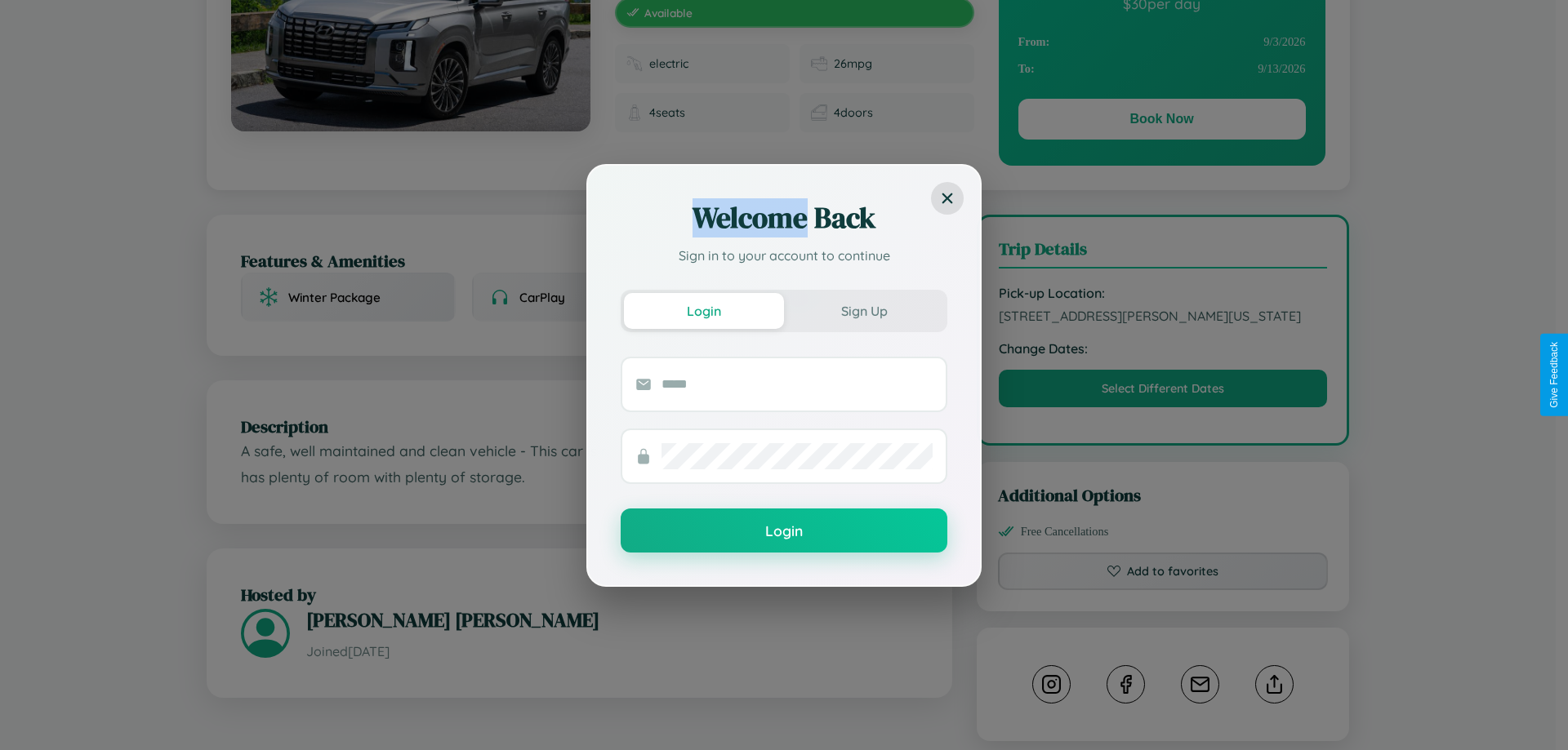
scroll to position [0, 0]
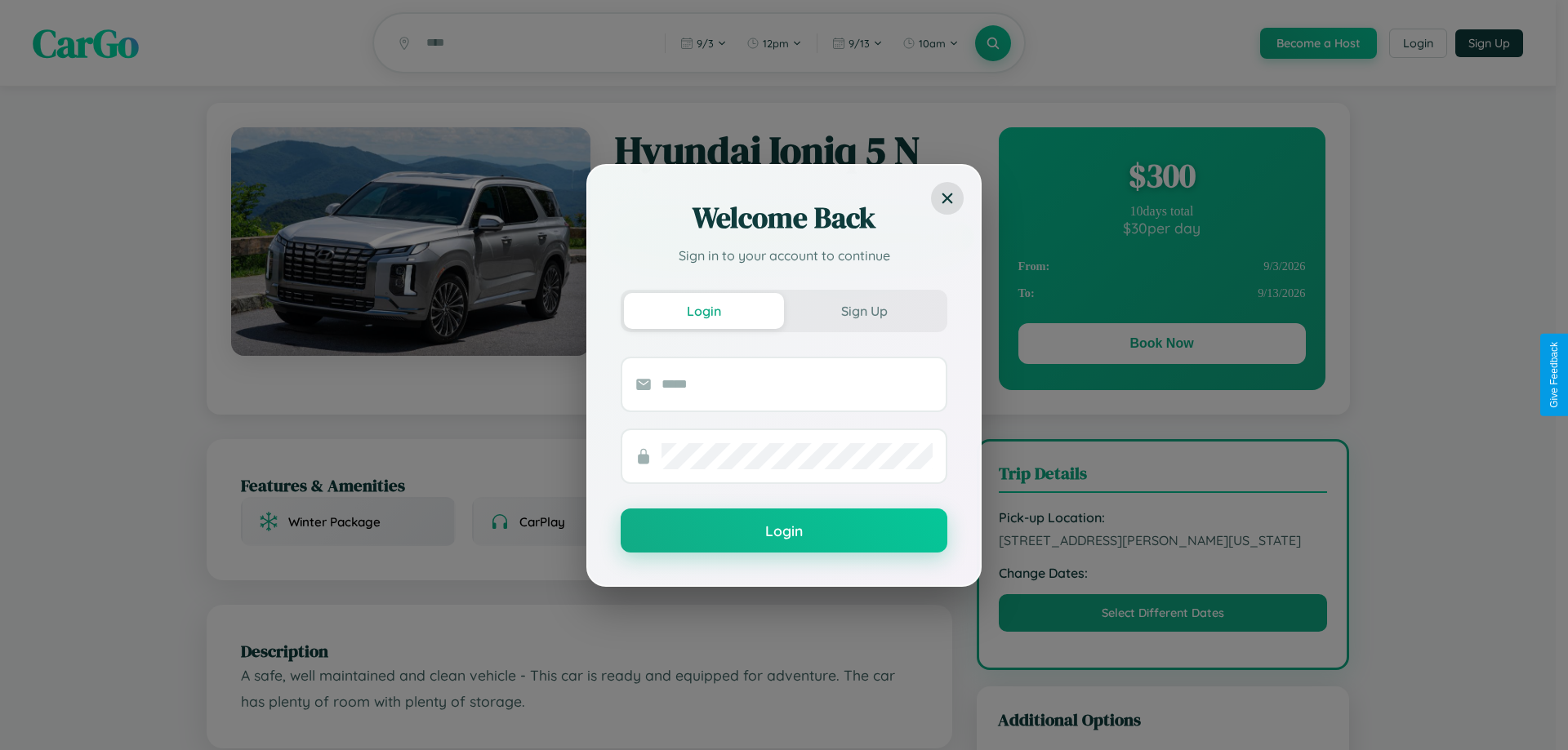
click at [1161, 346] on div "Welcome Back Sign in to your account to continue Login Sign Up Login" at bounding box center [784, 375] width 1568 height 750
